Goal: Task Accomplishment & Management: Complete application form

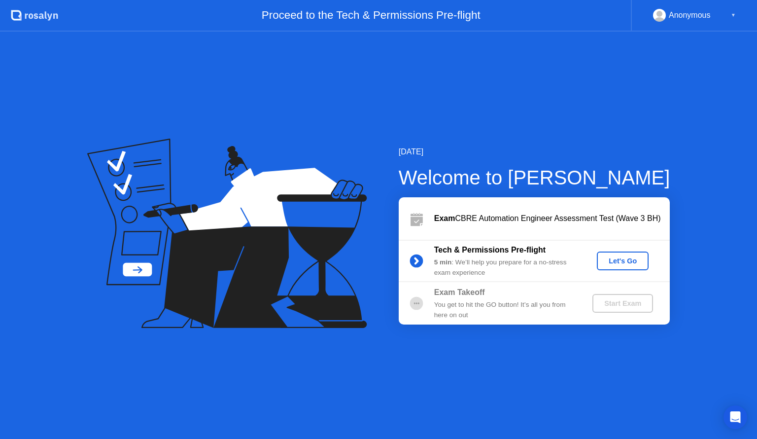
click at [621, 257] on div "Let's Go" at bounding box center [623, 261] width 44 height 8
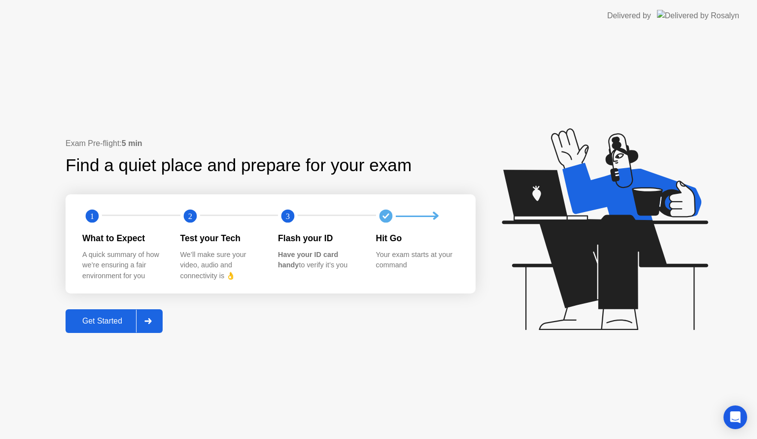
click at [119, 316] on div "Get Started" at bounding box center [103, 320] width 68 height 9
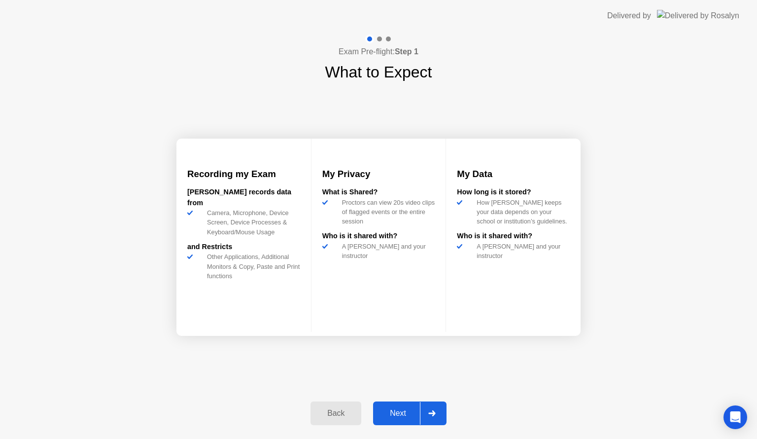
click at [400, 412] on div "Next" at bounding box center [398, 413] width 44 height 9
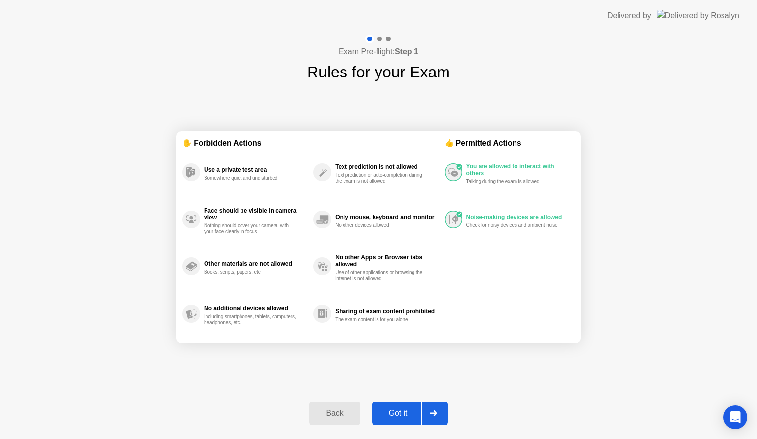
click at [389, 413] on div "Got it" at bounding box center [398, 413] width 46 height 9
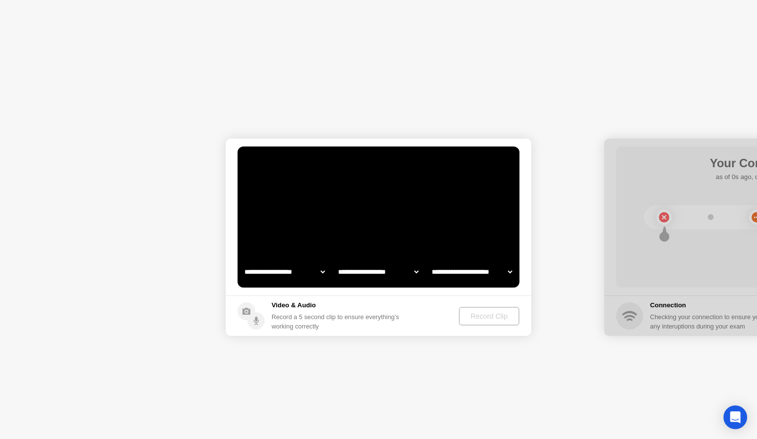
select select "**********"
select select "*******"
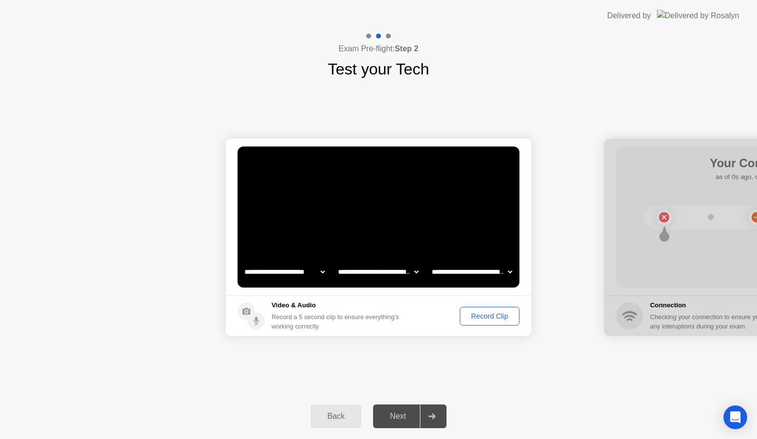
click at [504, 317] on div "Record Clip" at bounding box center [489, 316] width 53 height 8
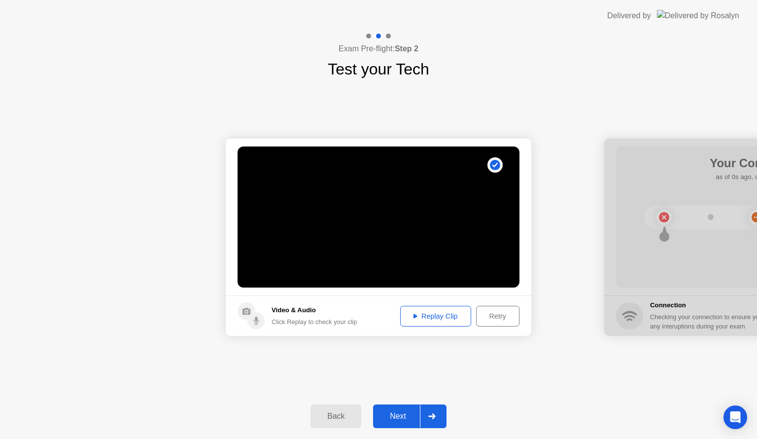
click at [422, 317] on div "Replay Clip" at bounding box center [436, 316] width 64 height 8
click at [692, 215] on div at bounding box center [757, 237] width 306 height 197
click at [402, 415] on div "Next" at bounding box center [398, 416] width 44 height 9
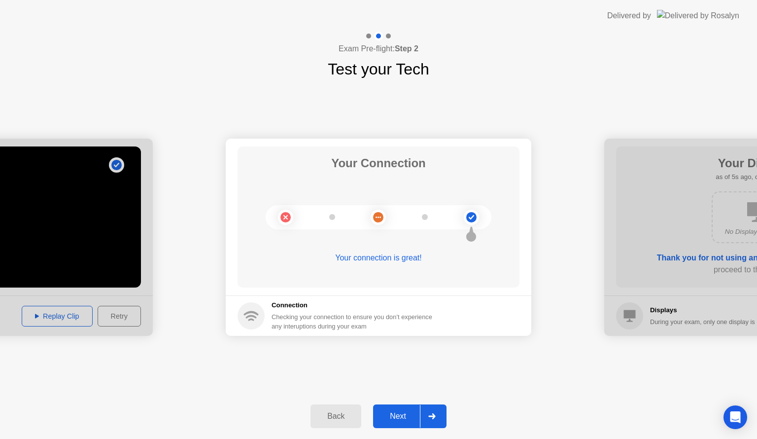
click at [406, 412] on div "Next" at bounding box center [398, 416] width 44 height 9
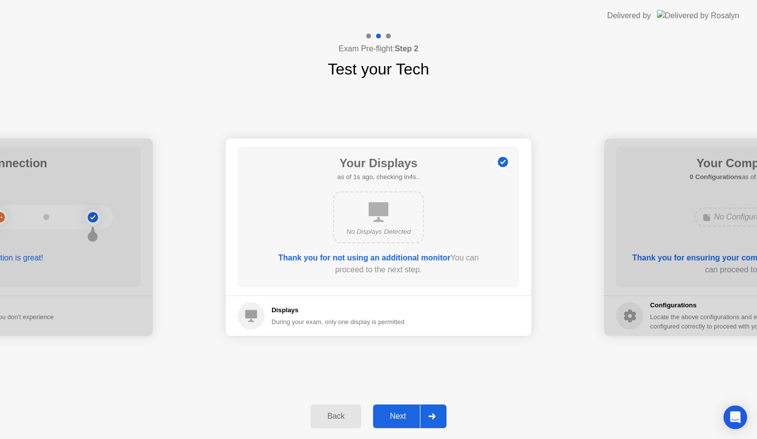
click at [404, 412] on div "Next" at bounding box center [398, 416] width 44 height 9
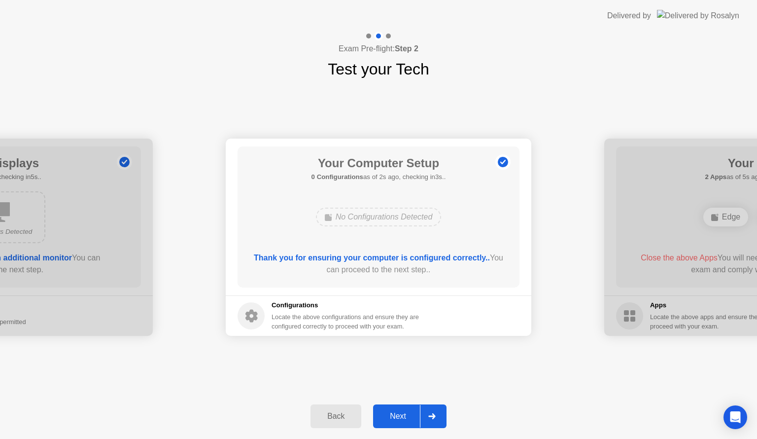
click at [402, 412] on div "Next" at bounding box center [398, 416] width 44 height 9
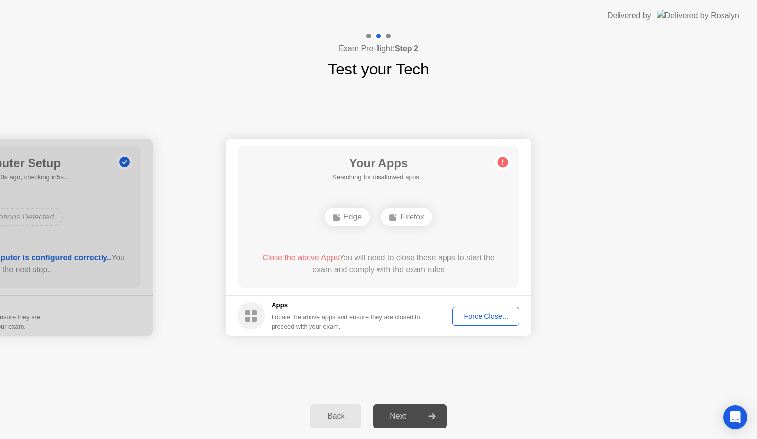
click at [488, 312] on div "Force Close..." at bounding box center [486, 316] width 60 height 8
click at [379, 219] on div "Edge" at bounding box center [378, 217] width 45 height 19
click at [502, 319] on div "Force Close..." at bounding box center [486, 316] width 60 height 8
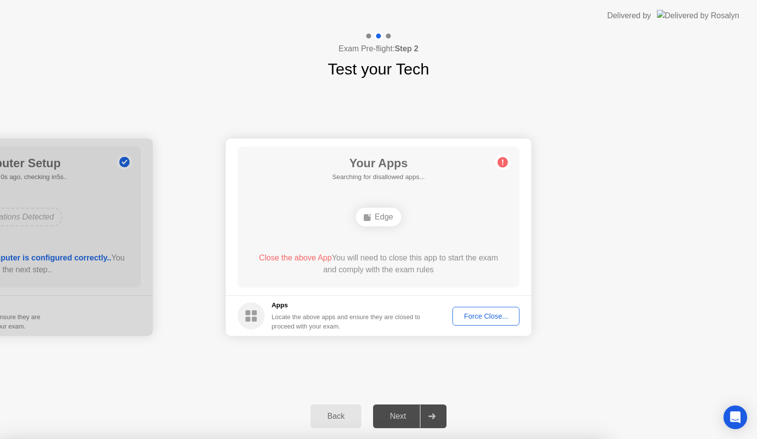
click at [539, 377] on div "**********" at bounding box center [378, 237] width 757 height 312
click at [380, 215] on div "Edge" at bounding box center [378, 217] width 45 height 19
click at [509, 317] on div "Force Close..." at bounding box center [486, 316] width 60 height 8
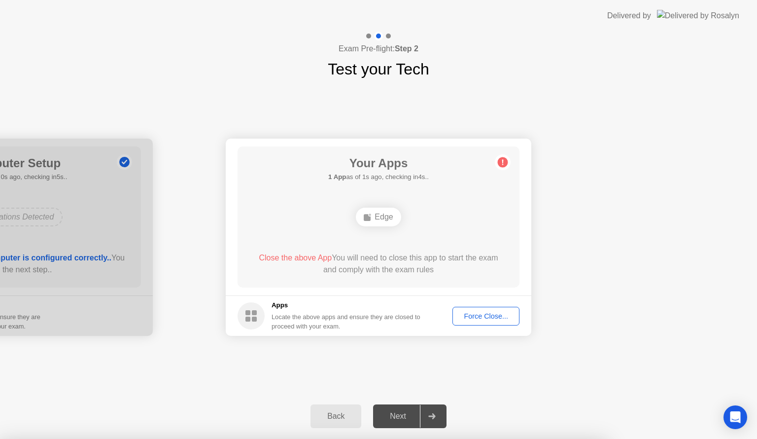
click at [416, 414] on div "Next" at bounding box center [398, 416] width 44 height 9
click at [372, 218] on div "Edge" at bounding box center [378, 217] width 45 height 19
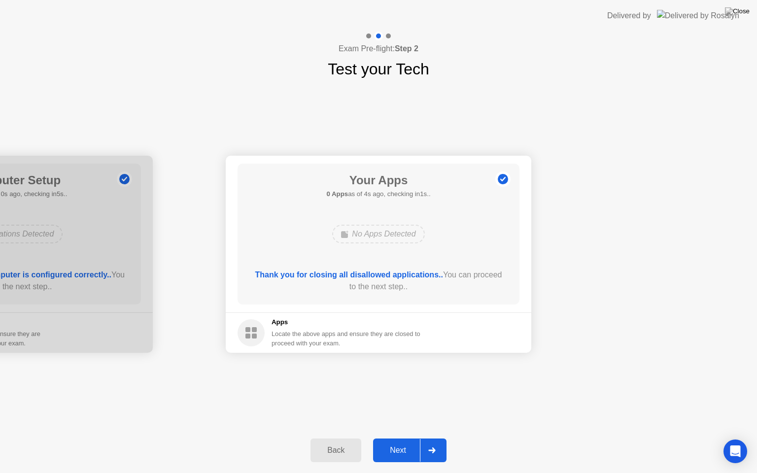
click at [495, 380] on div "**********" at bounding box center [378, 254] width 757 height 347
click at [398, 438] on button "Next" at bounding box center [409, 451] width 73 height 24
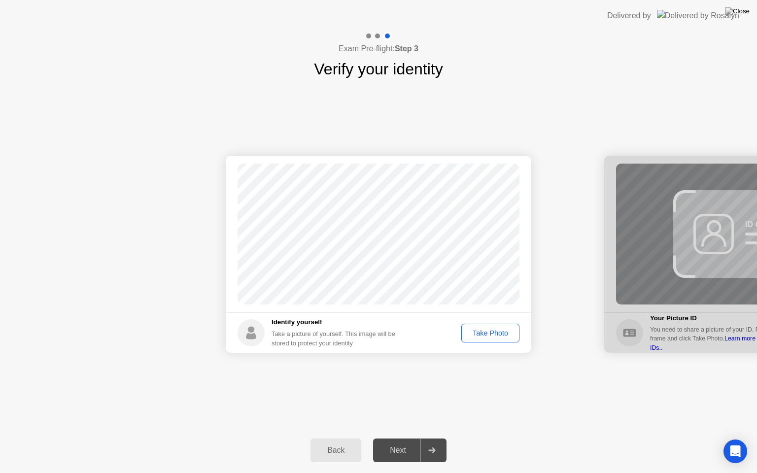
click at [477, 339] on button "Take Photo" at bounding box center [490, 333] width 58 height 19
click at [390, 438] on div "Next" at bounding box center [398, 450] width 44 height 9
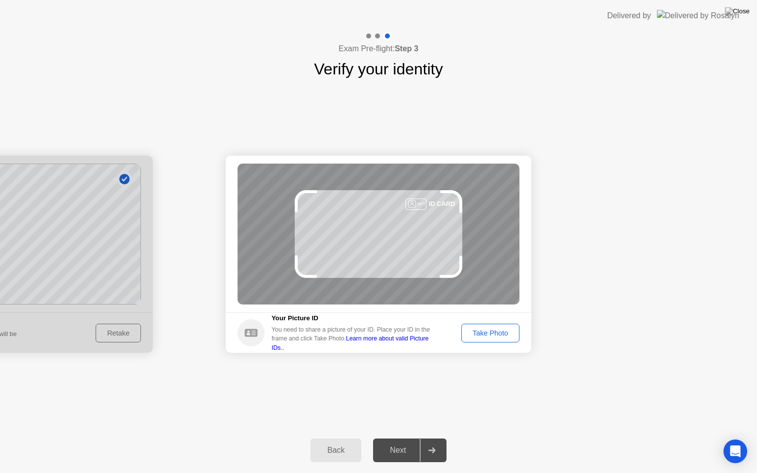
click at [485, 333] on div "Take Photo" at bounding box center [490, 333] width 51 height 8
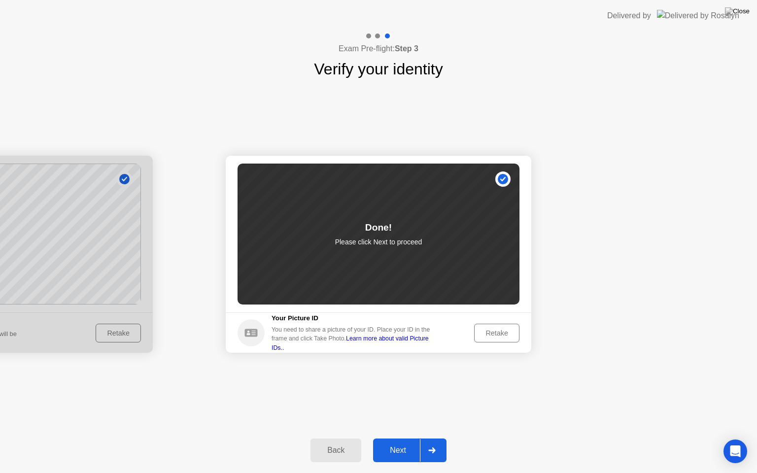
click at [401, 438] on div "Next" at bounding box center [398, 450] width 44 height 9
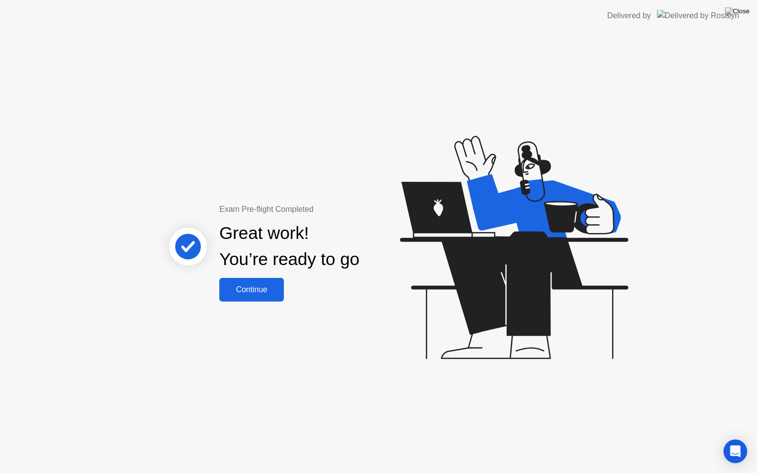
click at [245, 290] on div "Continue" at bounding box center [251, 289] width 59 height 9
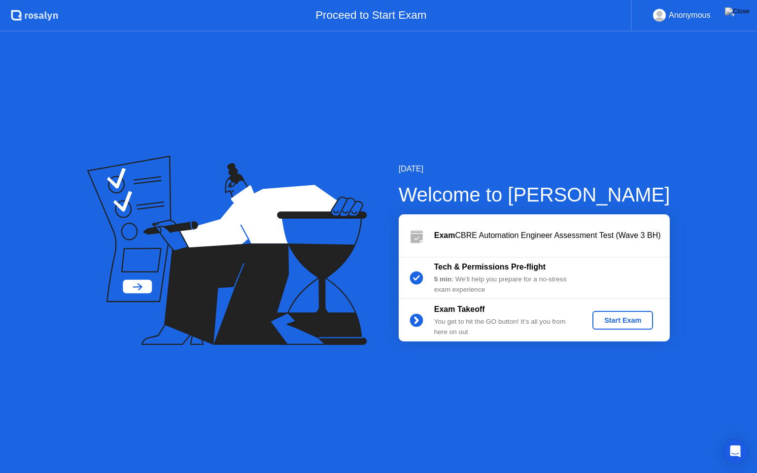
click at [634, 322] on div "Start Exam" at bounding box center [622, 320] width 53 height 8
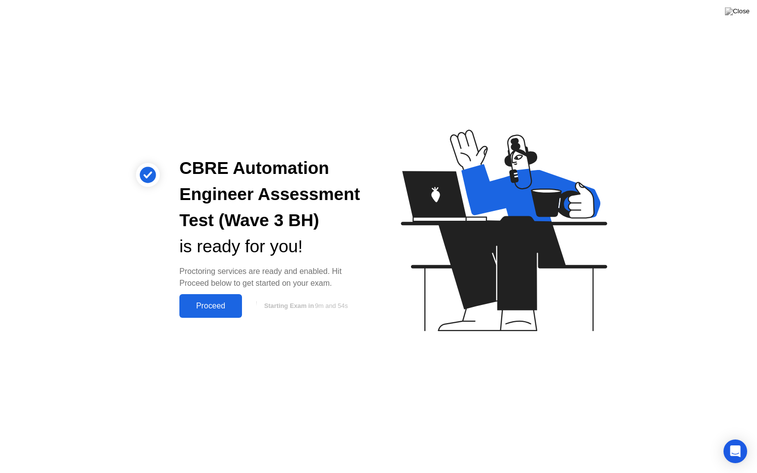
click at [222, 305] on div "Proceed" at bounding box center [210, 306] width 57 height 9
